Goal: Information Seeking & Learning: Learn about a topic

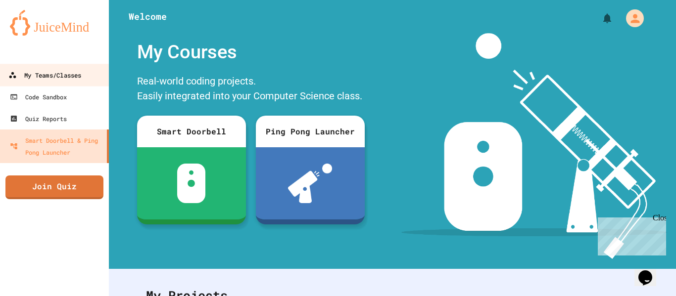
click at [54, 65] on link "My Teams/Classes" at bounding box center [55, 75] width 112 height 22
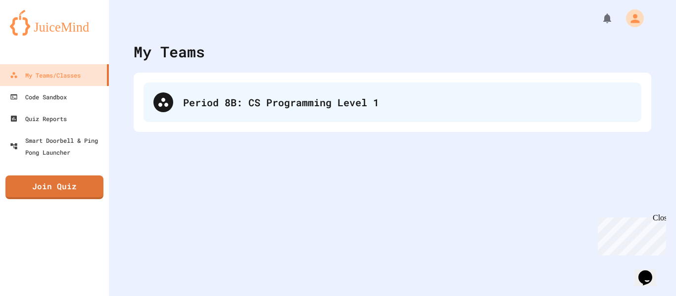
click at [329, 113] on div "Period 8B: CS Programming Level 1" at bounding box center [391, 103] width 497 height 40
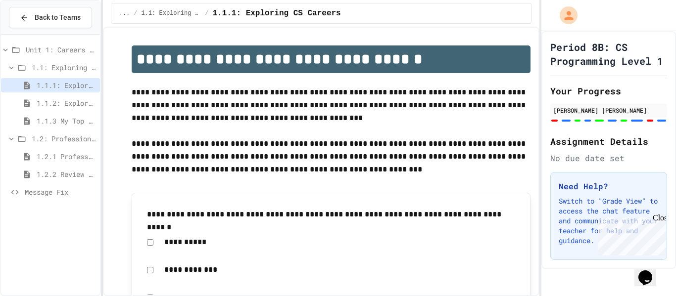
click at [60, 137] on span "1.2: Professional Communication" at bounding box center [64, 139] width 64 height 10
click at [56, 143] on span "1.2: Professional Communication" at bounding box center [64, 139] width 64 height 10
click at [62, 161] on span "1.2.1 Professional Communication" at bounding box center [66, 156] width 59 height 10
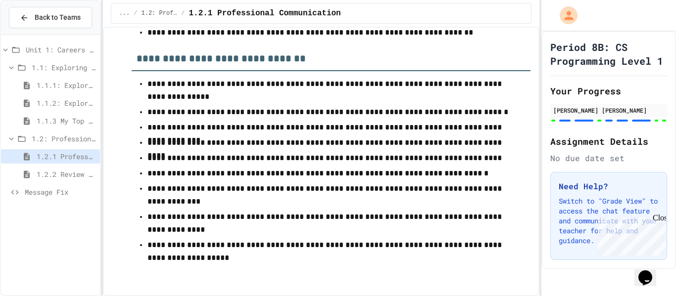
scroll to position [3975, 0]
click at [75, 175] on span "1.2.2 Review - Professional Communication" at bounding box center [66, 174] width 59 height 10
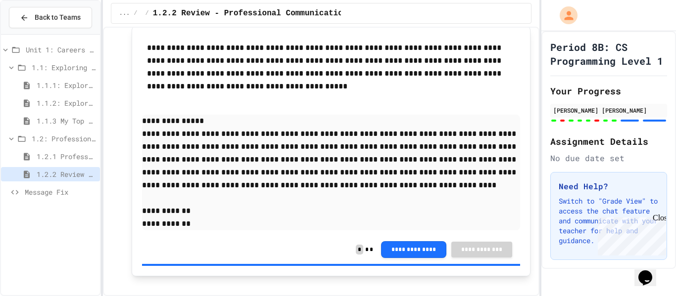
scroll to position [1927, 0]
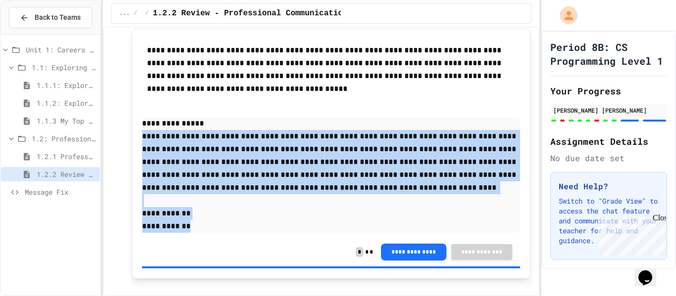
drag, startPoint x: 141, startPoint y: 136, endPoint x: 295, endPoint y: 239, distance: 184.8
click at [295, 239] on div "**********" at bounding box center [331, 153] width 378 height 229
copy div "**********"
